Goal: Book appointment/travel/reservation

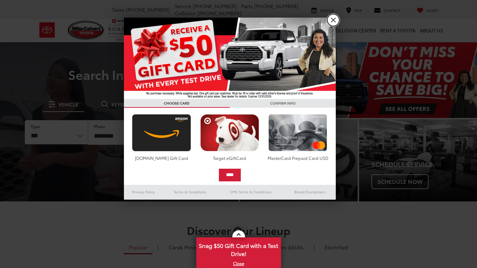
click at [330, 20] on link "X" at bounding box center [333, 20] width 12 height 12
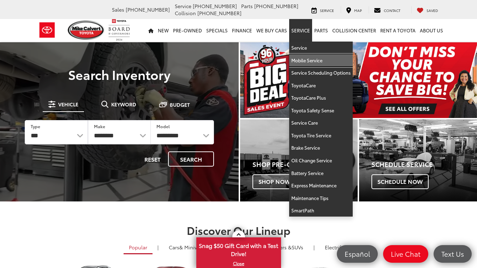
click at [304, 61] on link "Mobile Service" at bounding box center [320, 60] width 63 height 13
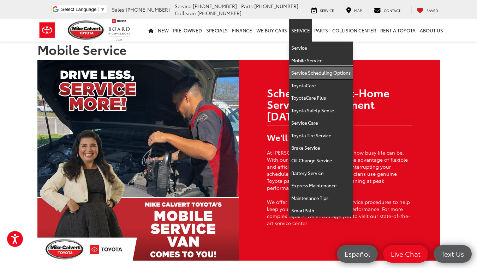
click at [307, 73] on link "Service Scheduling Options" at bounding box center [320, 73] width 63 height 13
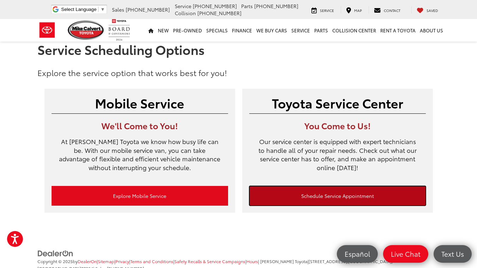
click at [286, 198] on link "Schedule Service Appointment" at bounding box center [337, 196] width 176 height 20
